Goal: Information Seeking & Learning: Learn about a topic

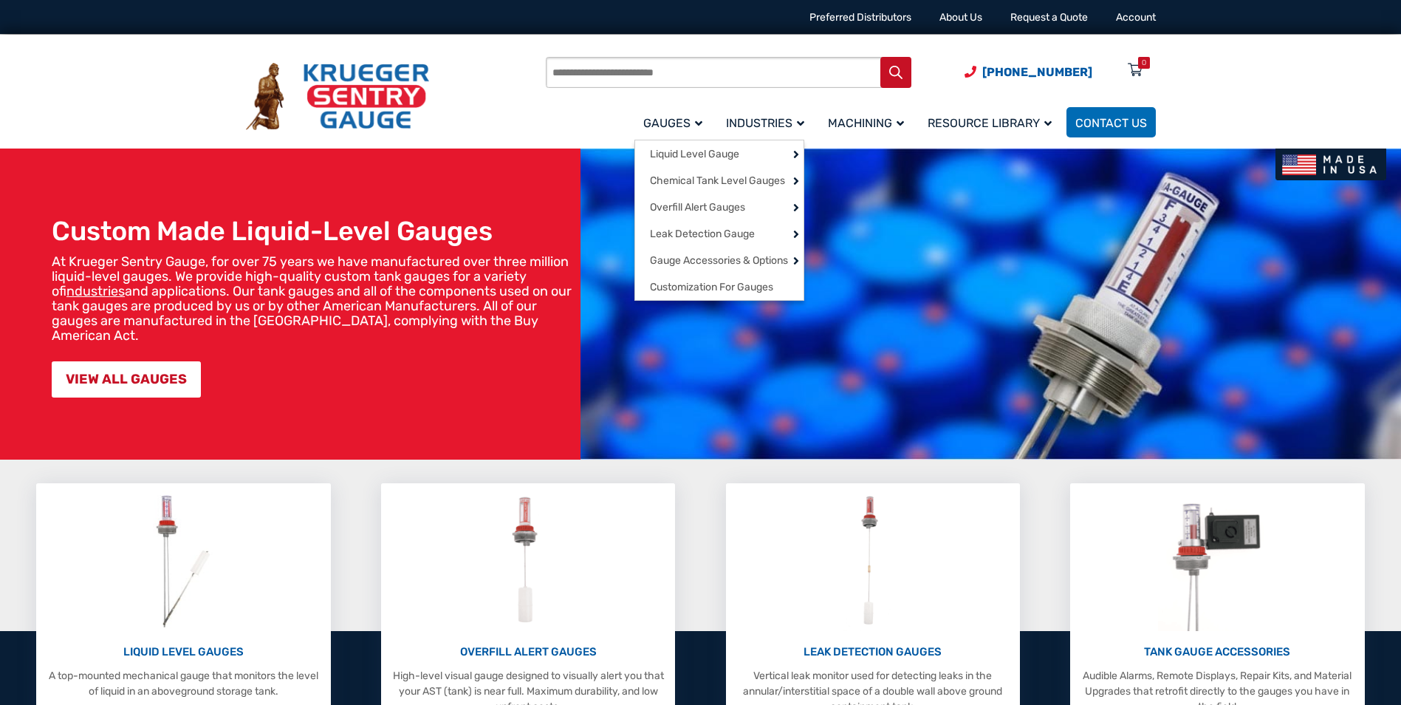
click at [688, 126] on span "Gauges" at bounding box center [672, 123] width 59 height 14
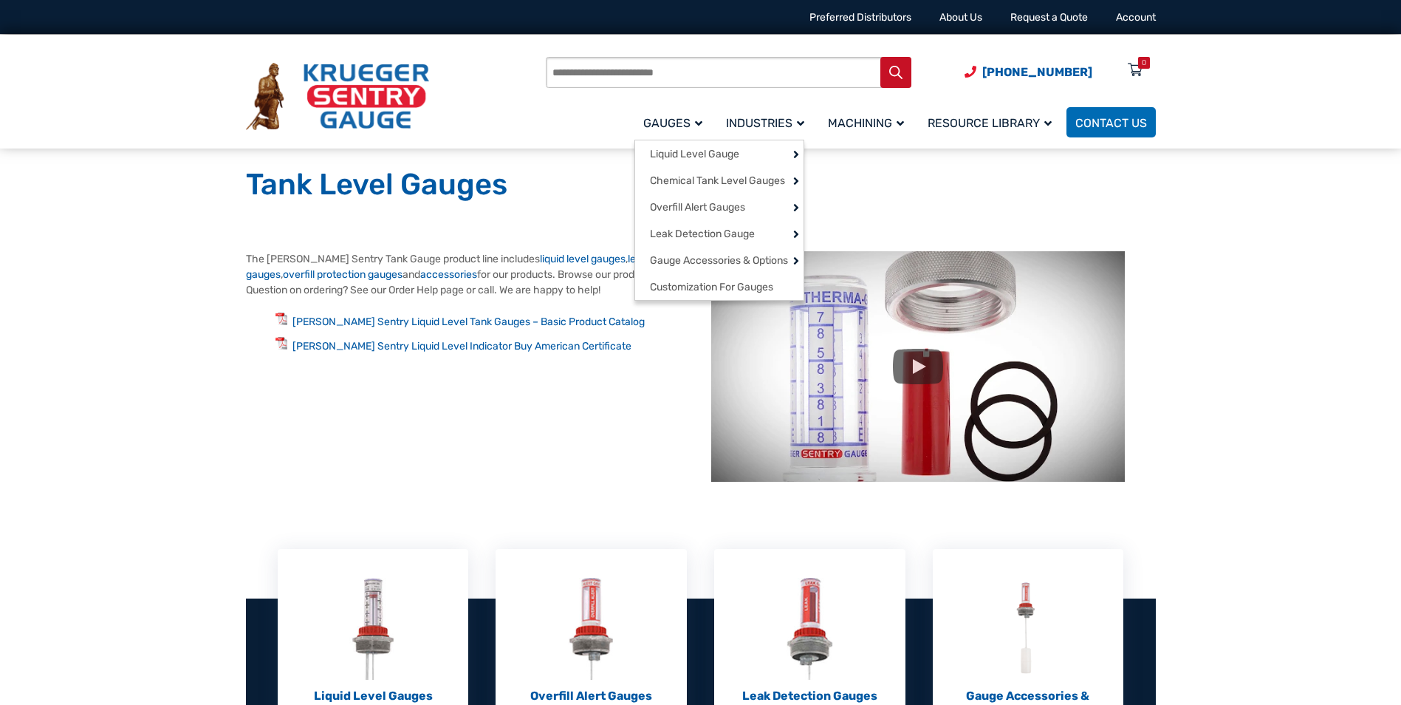
click at [658, 131] on link "Gauges" at bounding box center [675, 122] width 83 height 35
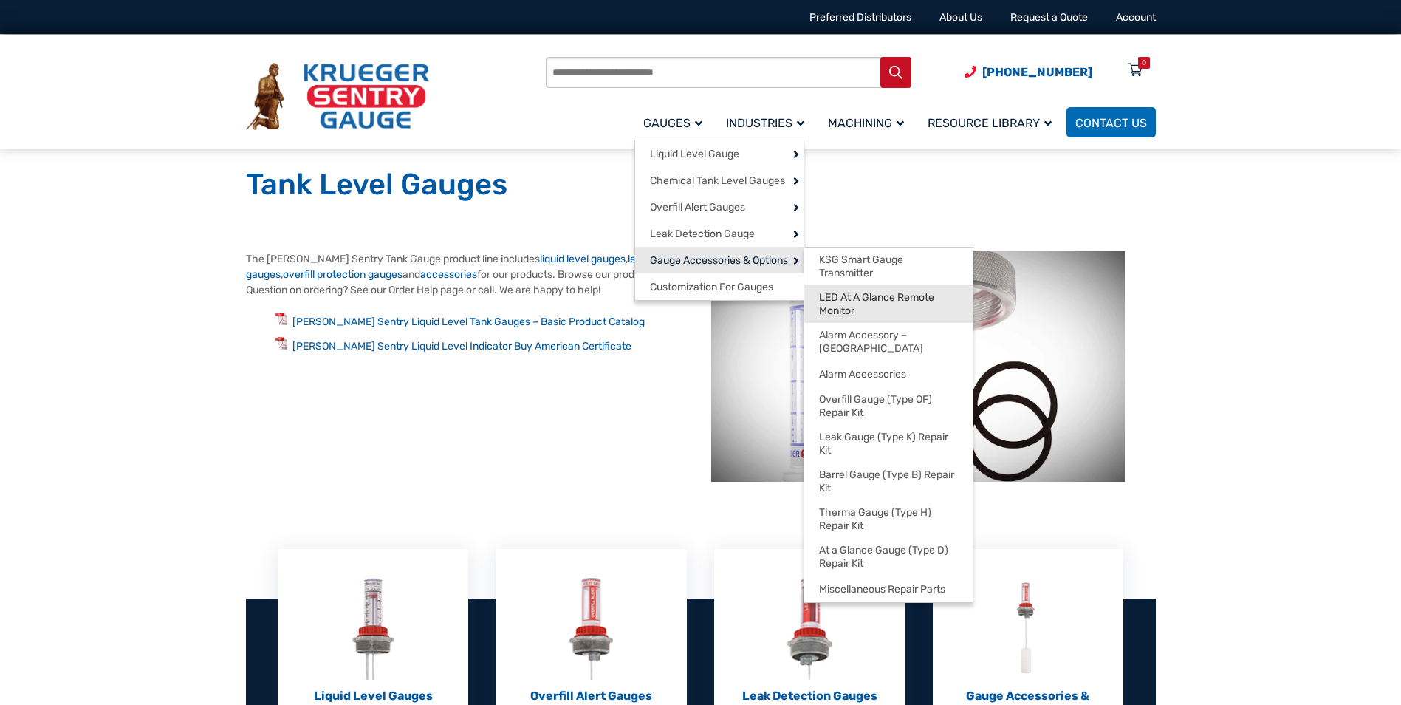
click at [850, 290] on link "LED At A Glance Remote Monitor" at bounding box center [888, 304] width 168 height 38
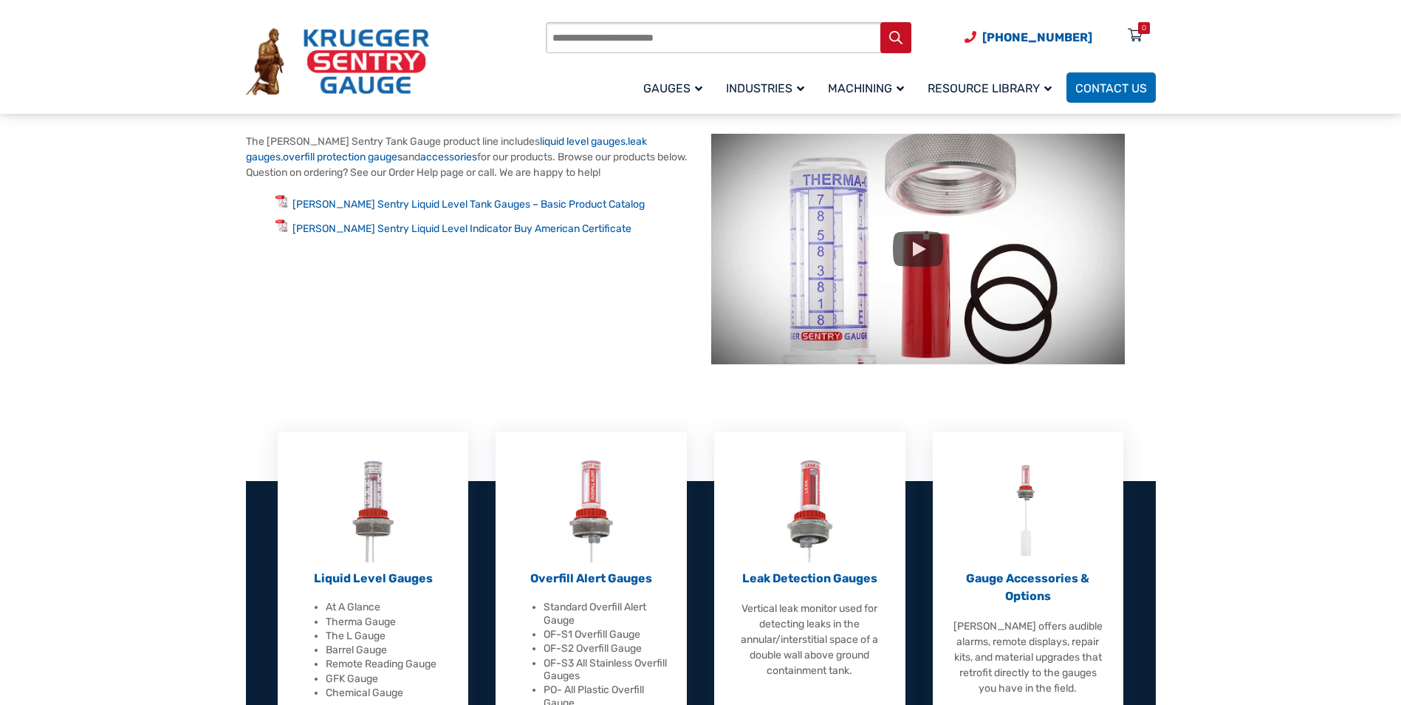
scroll to position [148, 0]
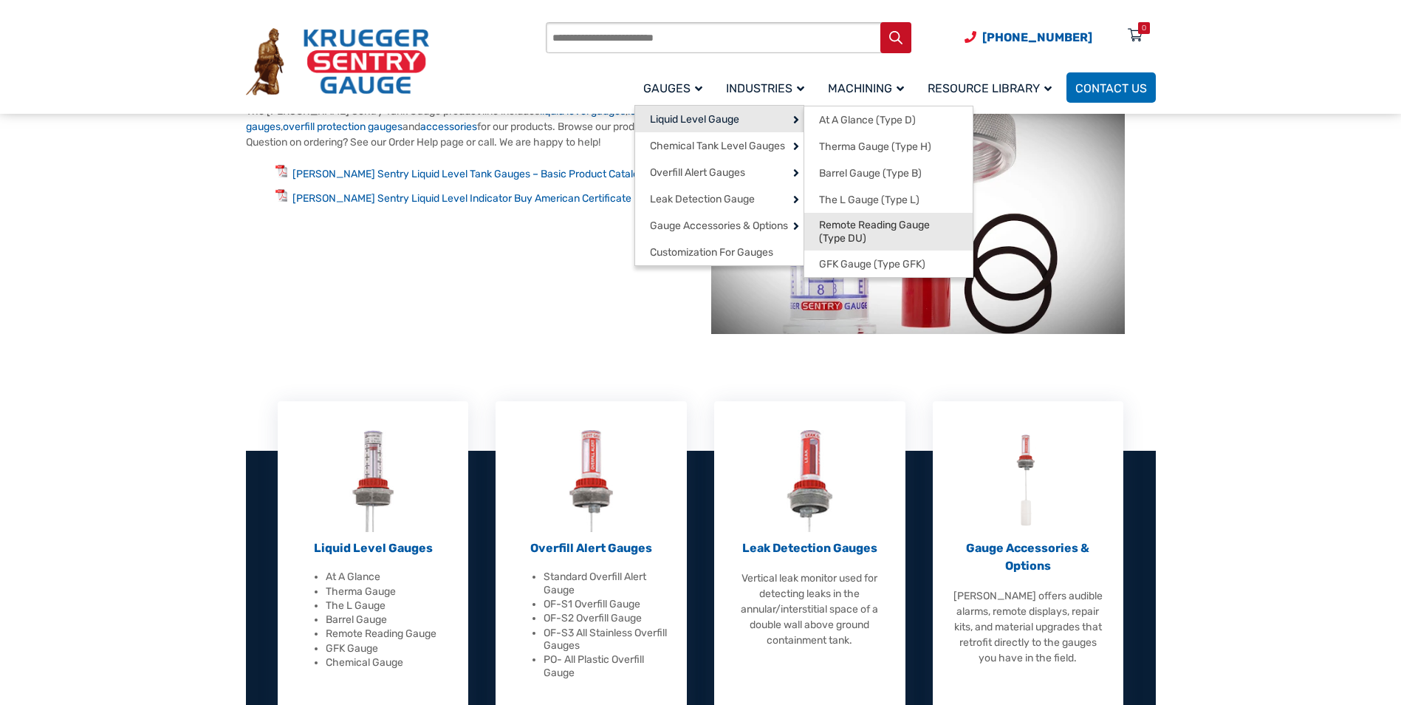
click at [858, 230] on span "Remote Reading Gauge (Type DU)" at bounding box center [888, 232] width 139 height 26
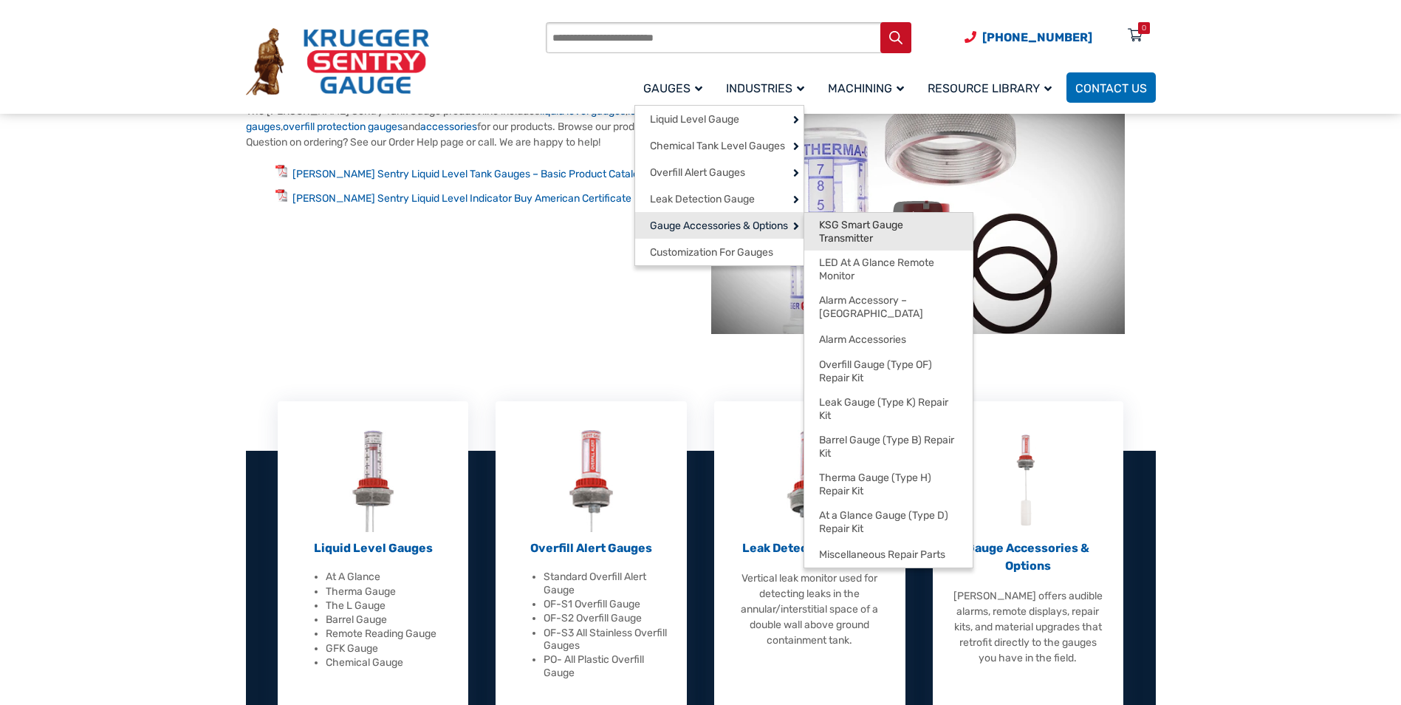
click at [837, 233] on span "KSG Smart Gauge Transmitter" at bounding box center [888, 232] width 139 height 26
